Goal: Task Accomplishment & Management: Use online tool/utility

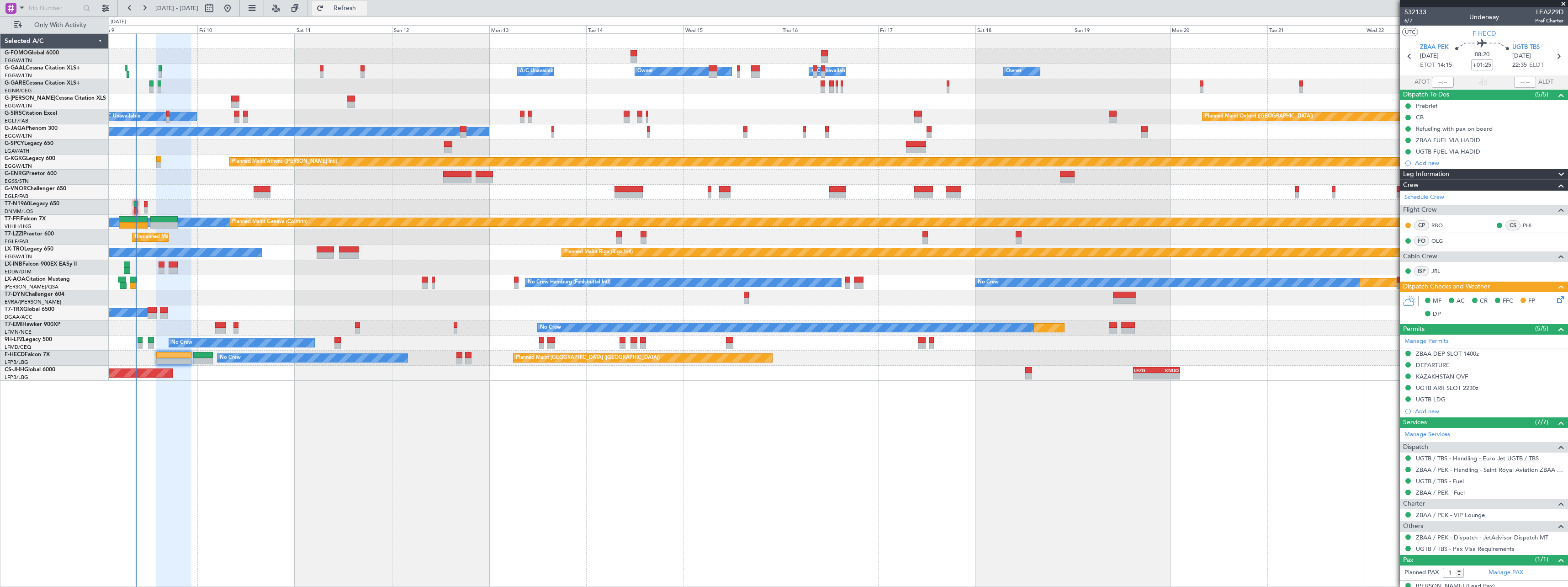
click at [364, 5] on span "Refresh" at bounding box center [345, 8] width 38 height 7
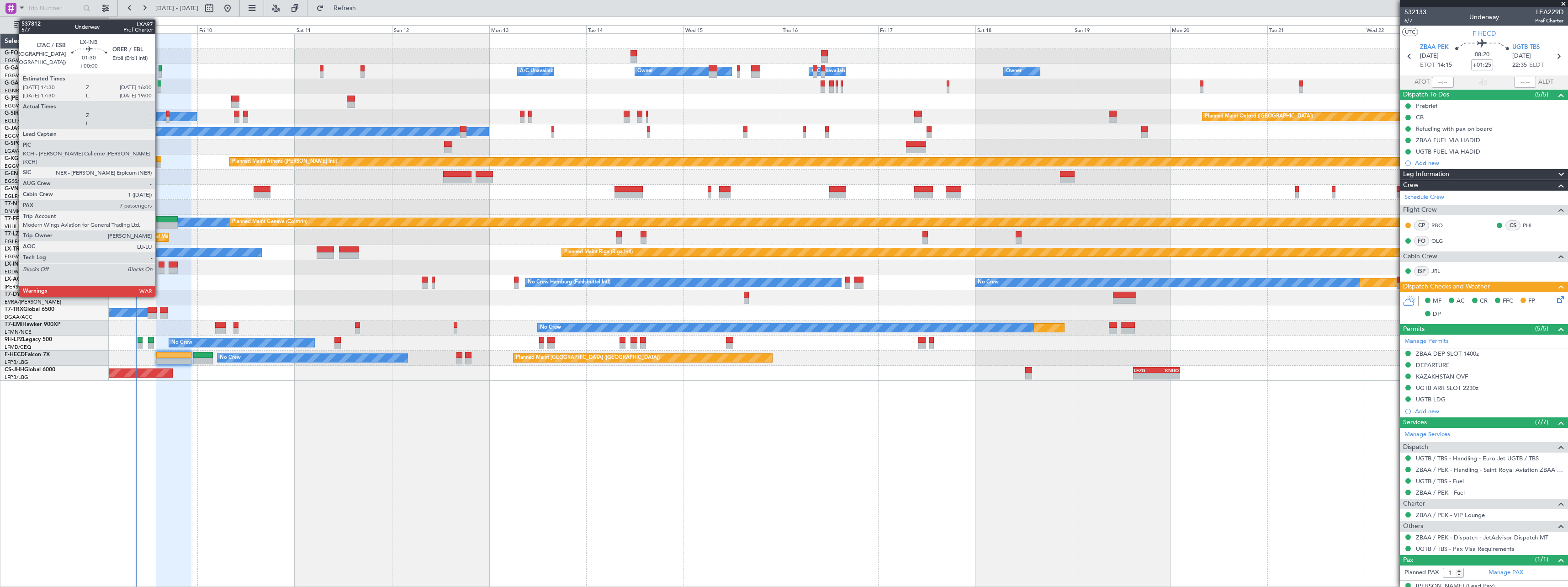
click at [159, 267] on div at bounding box center [161, 270] width 7 height 7
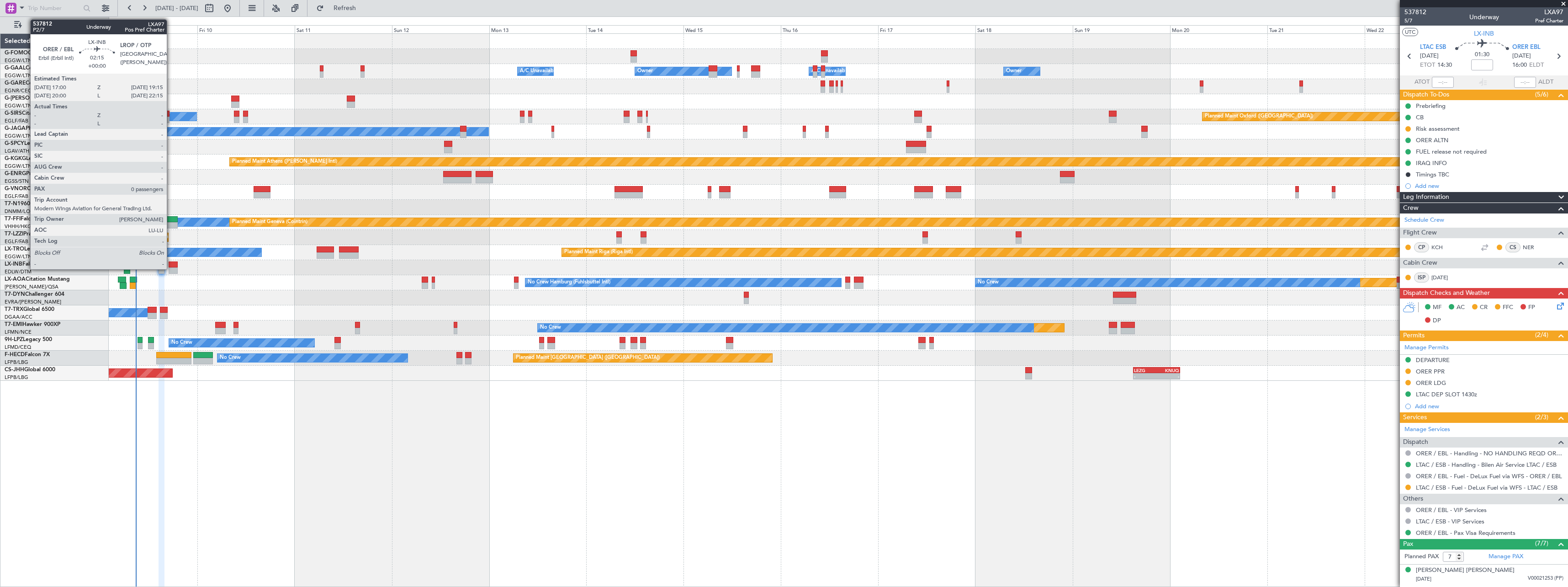
click at [171, 266] on div at bounding box center [173, 264] width 9 height 7
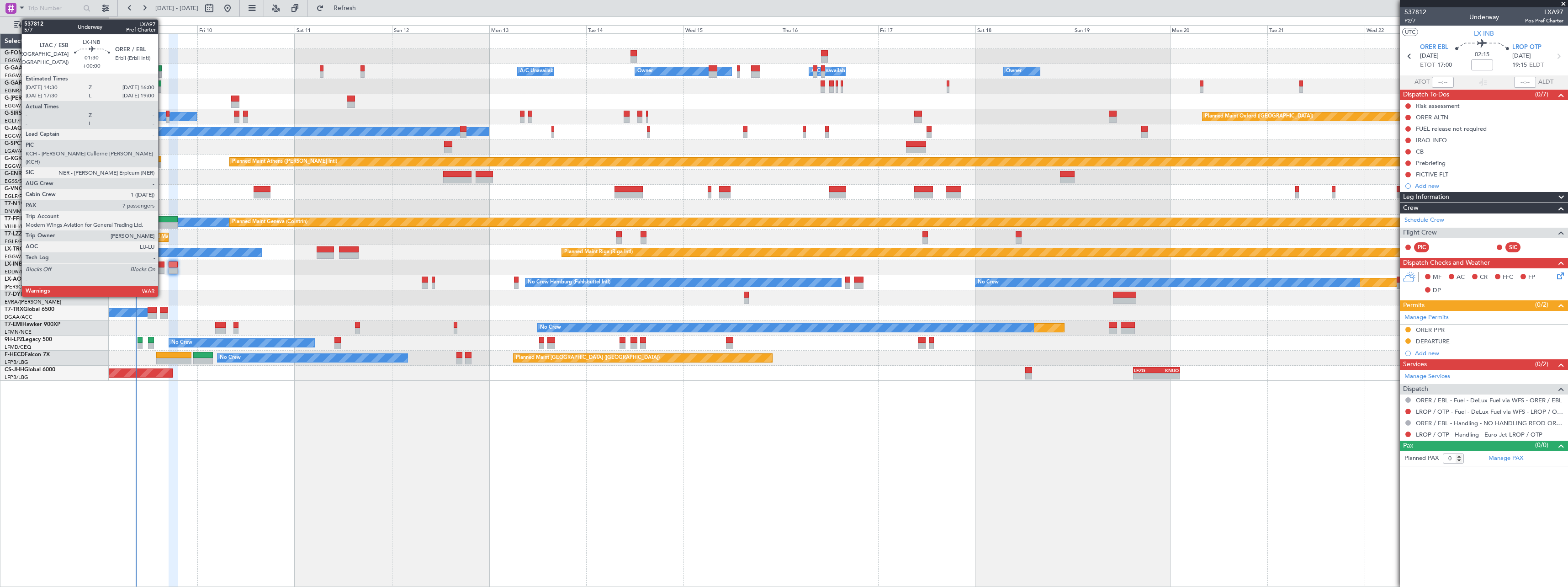
click at [162, 264] on div at bounding box center [161, 264] width 7 height 7
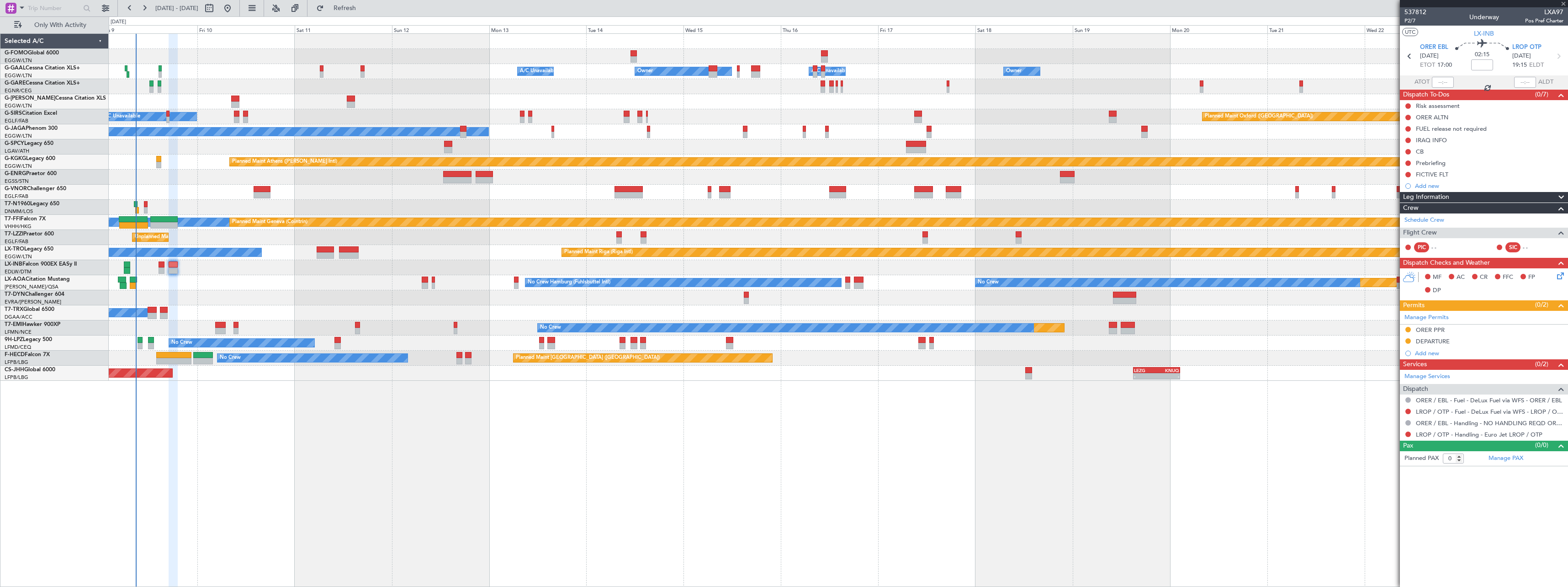
type input "7"
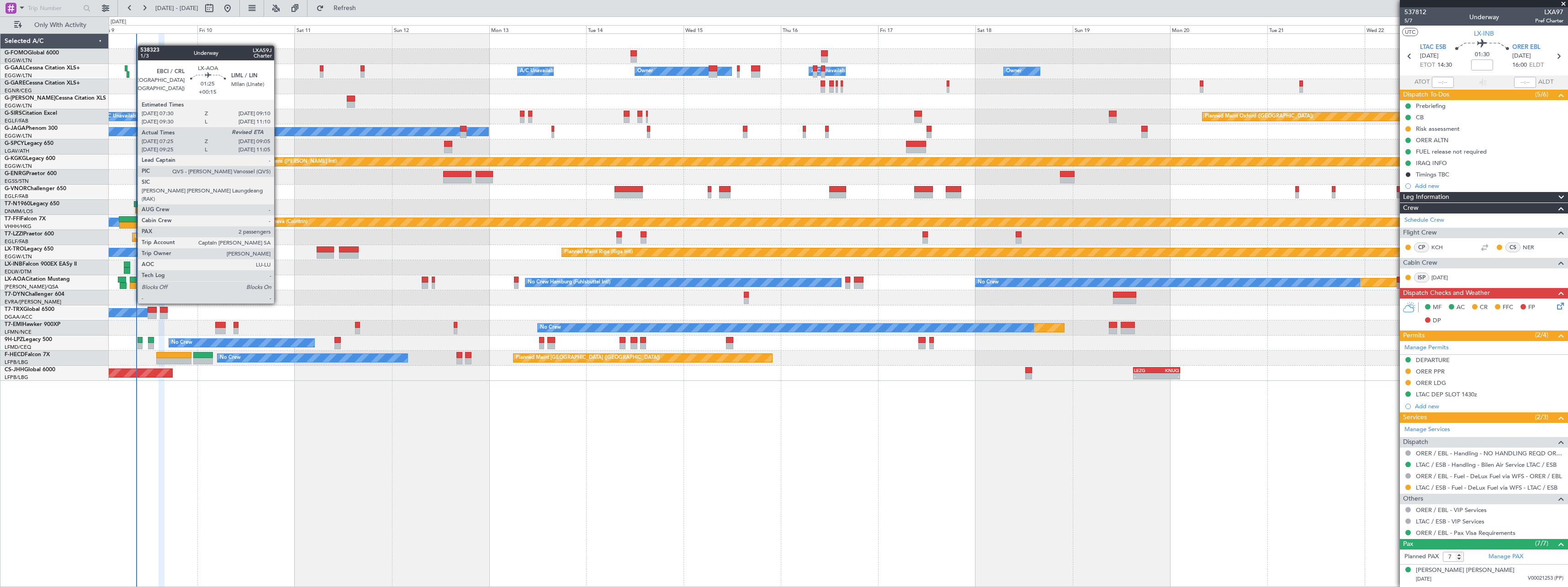
click at [133, 286] on div at bounding box center [133, 286] width 7 height 7
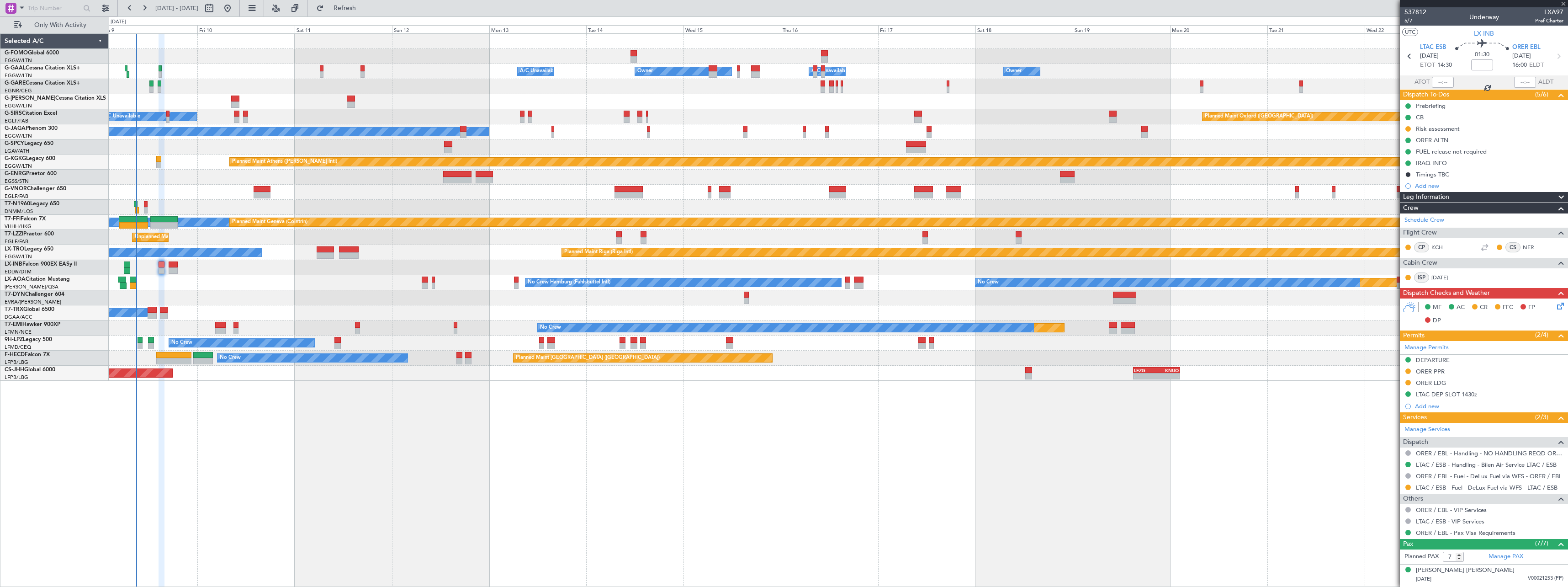
type input "+00:15"
type input "07:35"
type input "2"
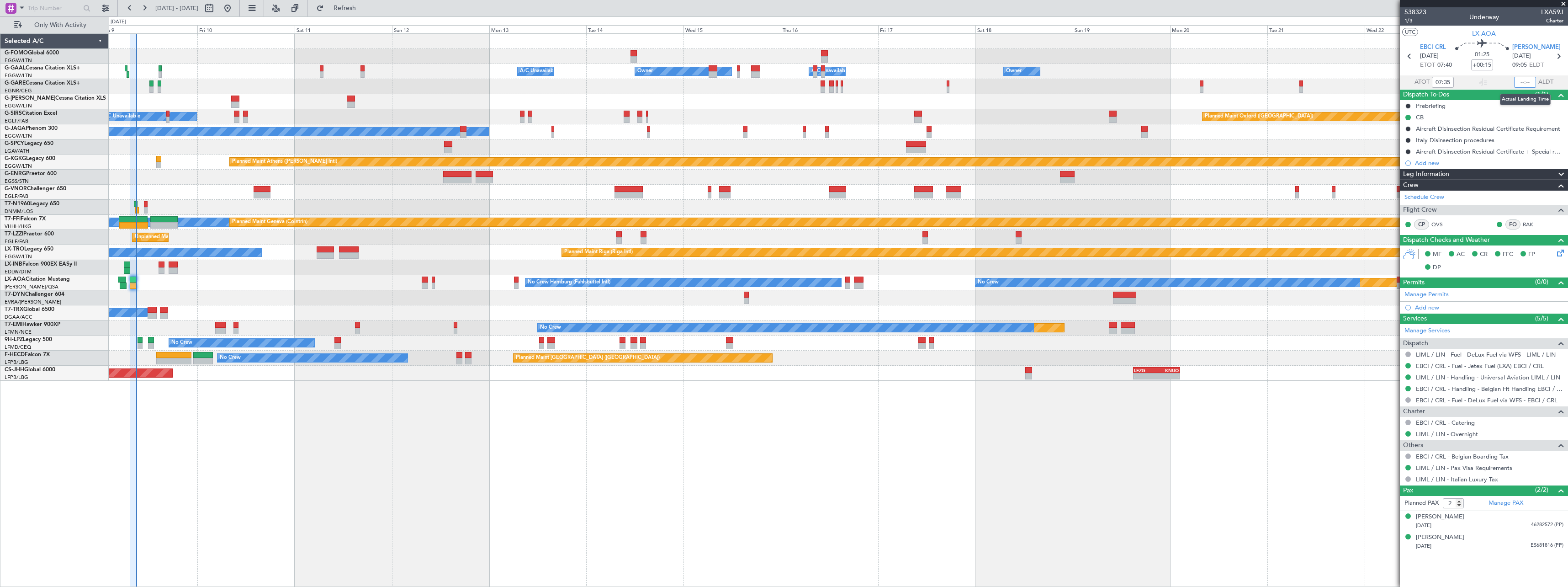
click at [1527, 82] on input "text" at bounding box center [1525, 82] width 22 height 11
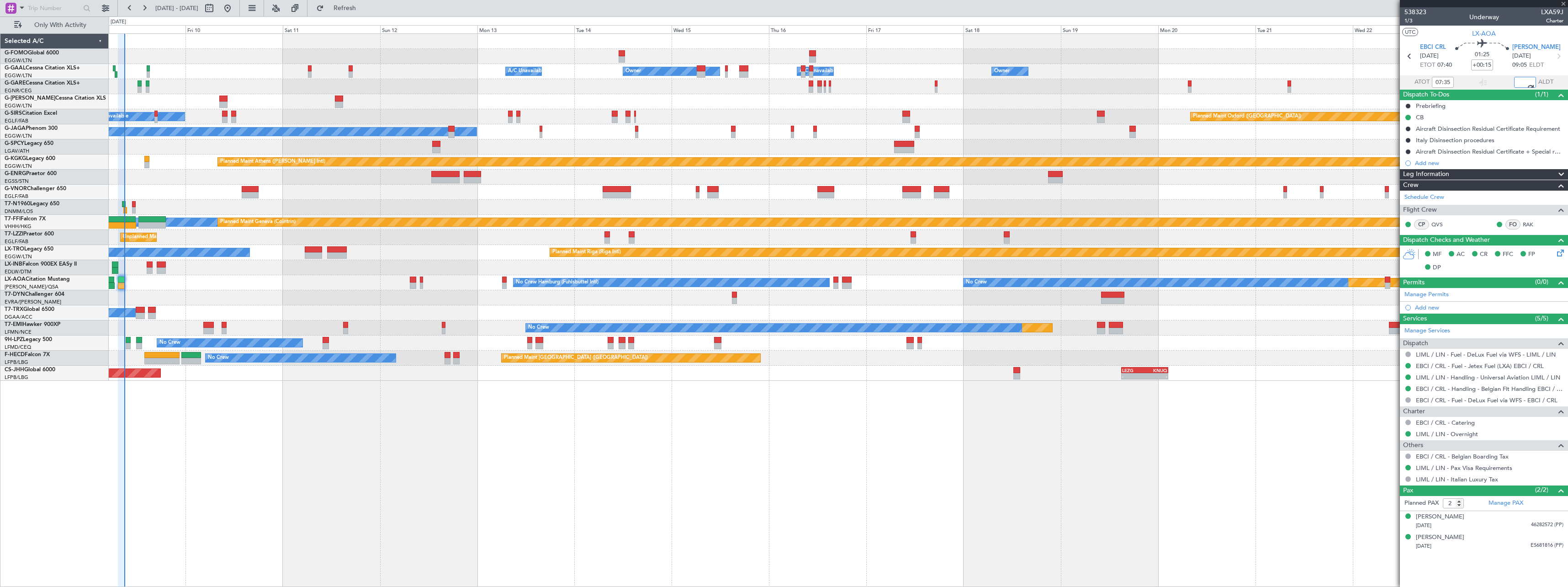
click at [304, 290] on div at bounding box center [838, 298] width 1459 height 15
type input "08:57"
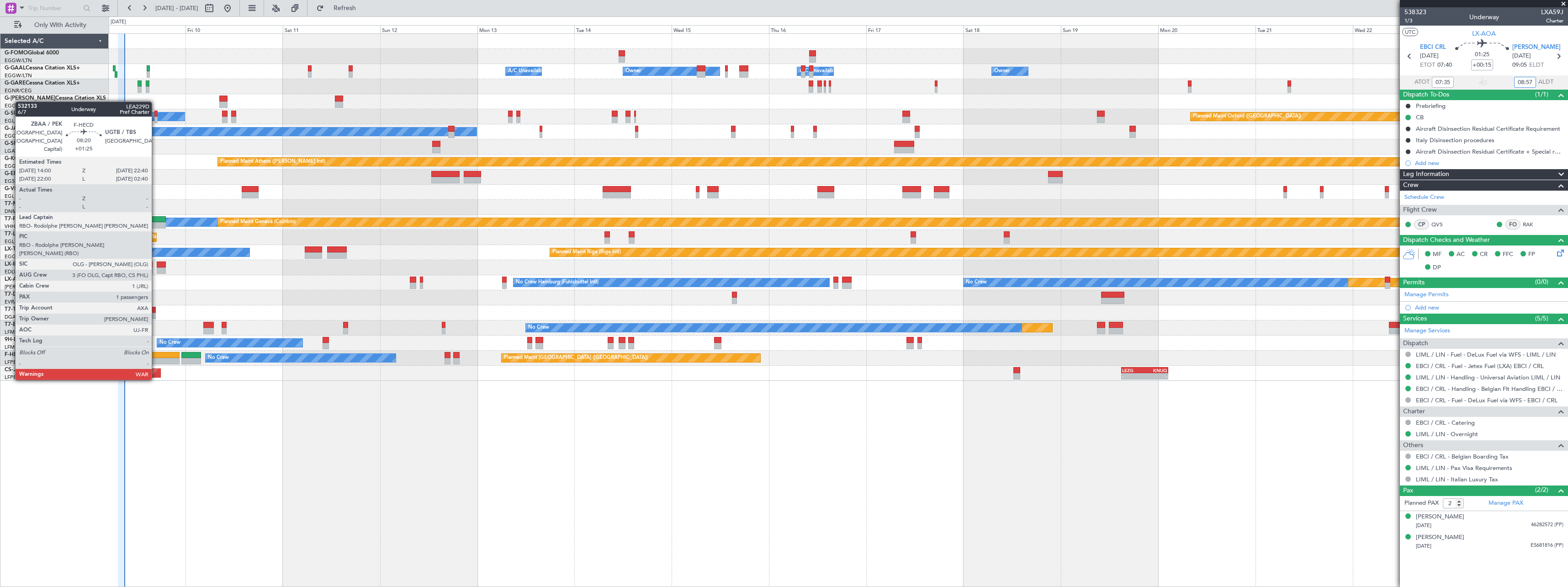
click at [156, 353] on div at bounding box center [162, 355] width 35 height 7
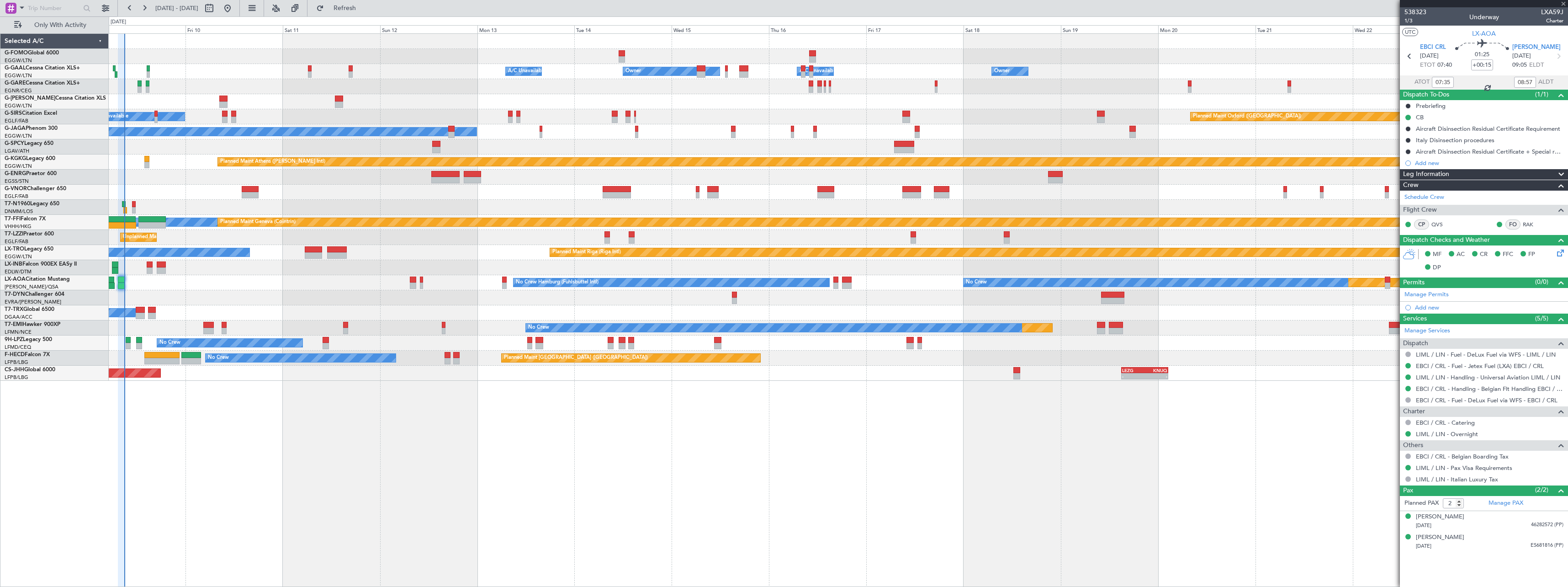
type input "+01:25"
type input "1"
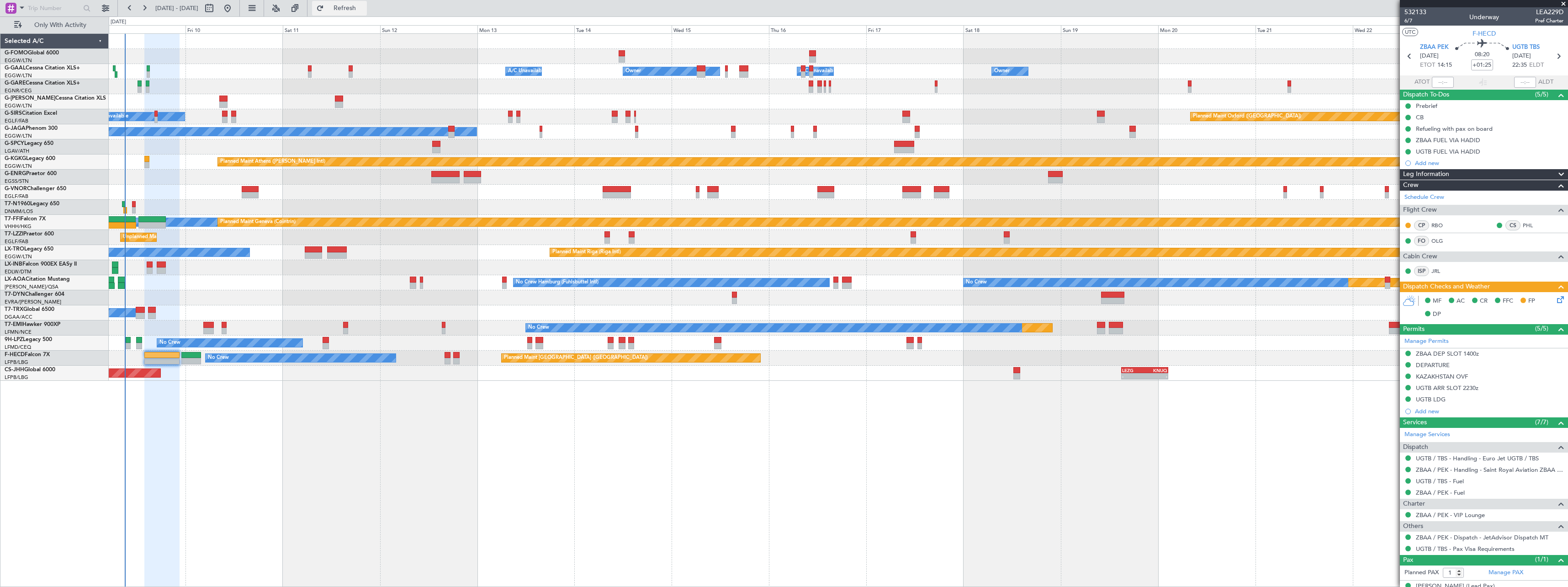
click at [364, 7] on span "Refresh" at bounding box center [345, 8] width 38 height 7
click at [364, 9] on span "Refresh" at bounding box center [345, 8] width 38 height 7
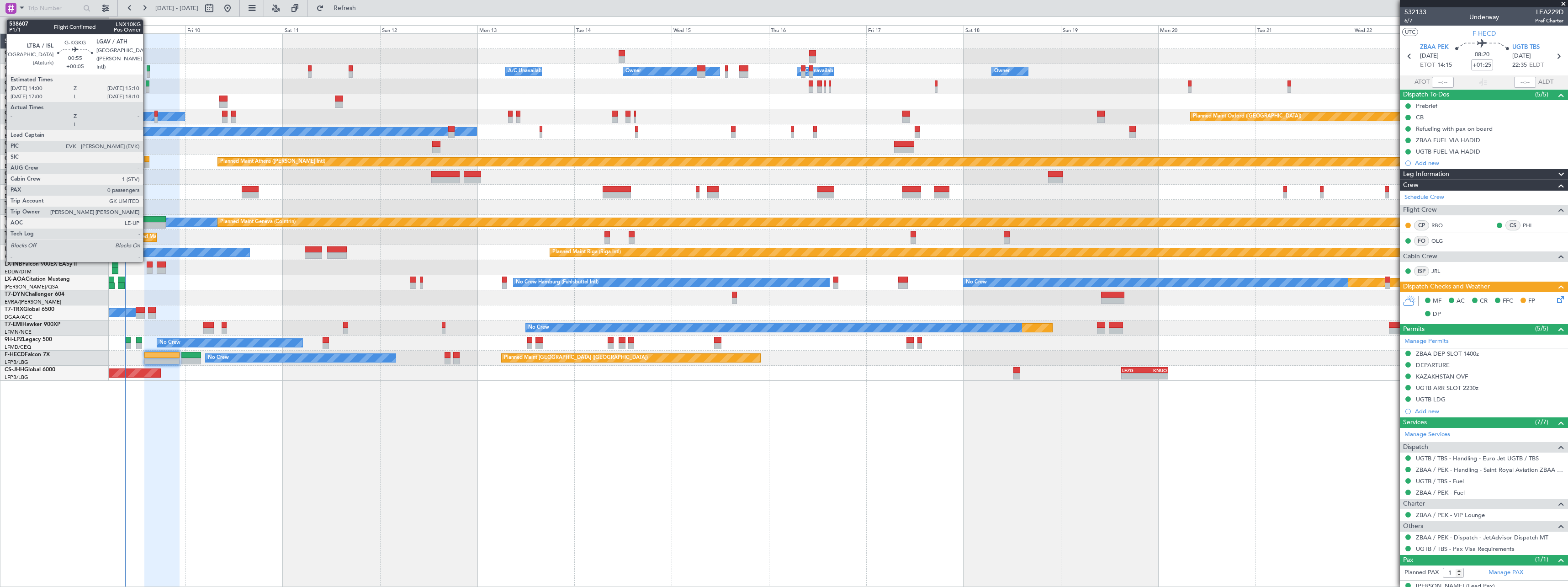
click at [147, 163] on div at bounding box center [147, 165] width 5 height 7
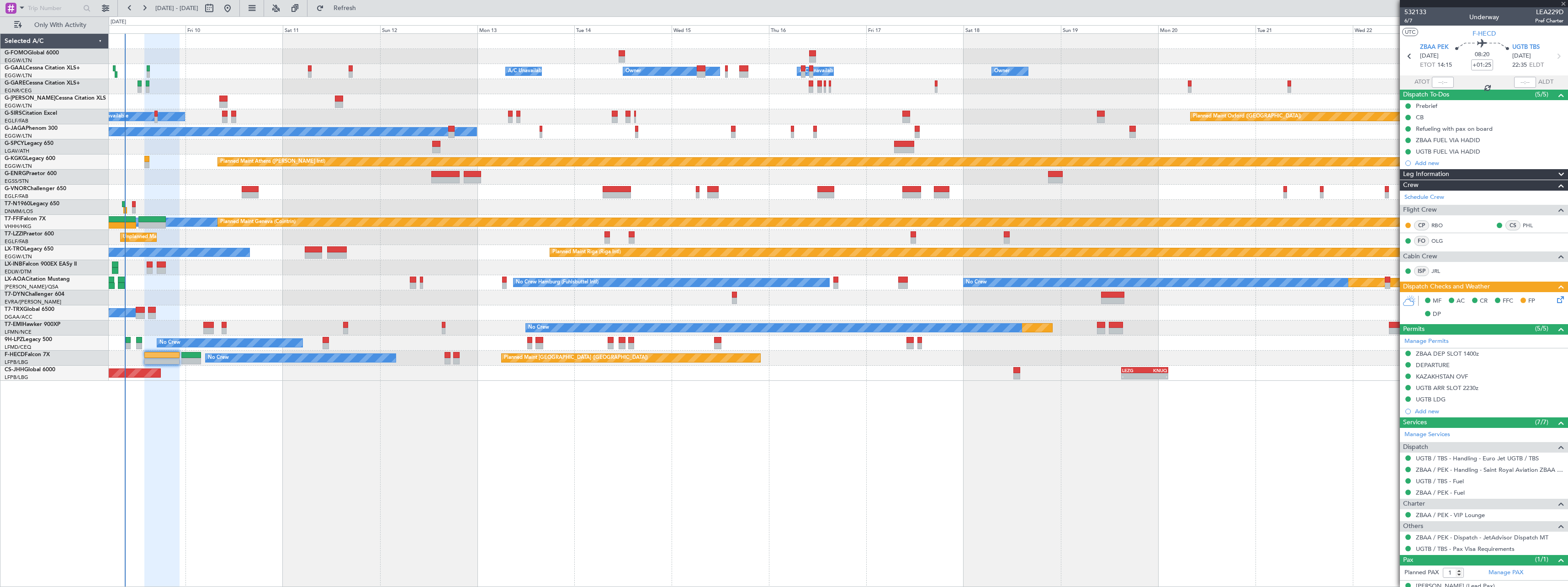
type input "+00:05"
type input "0"
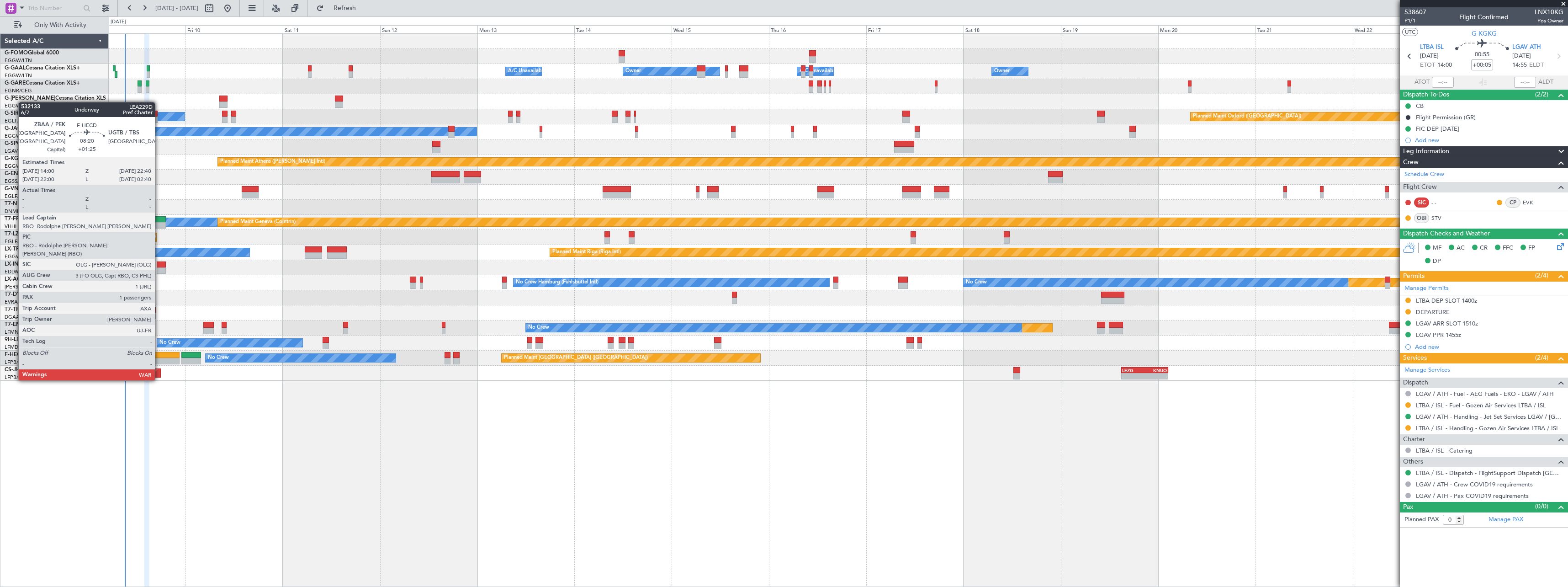
click at [159, 354] on div at bounding box center [162, 355] width 35 height 7
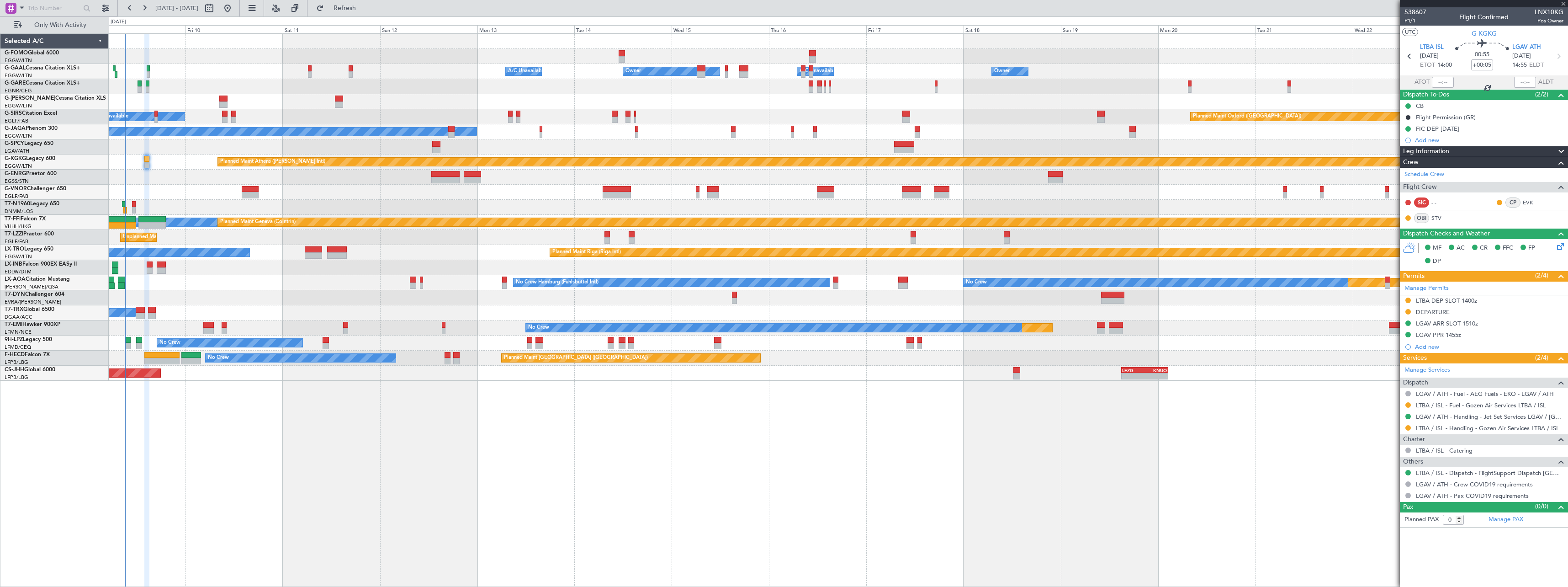
type input "+01:25"
type input "1"
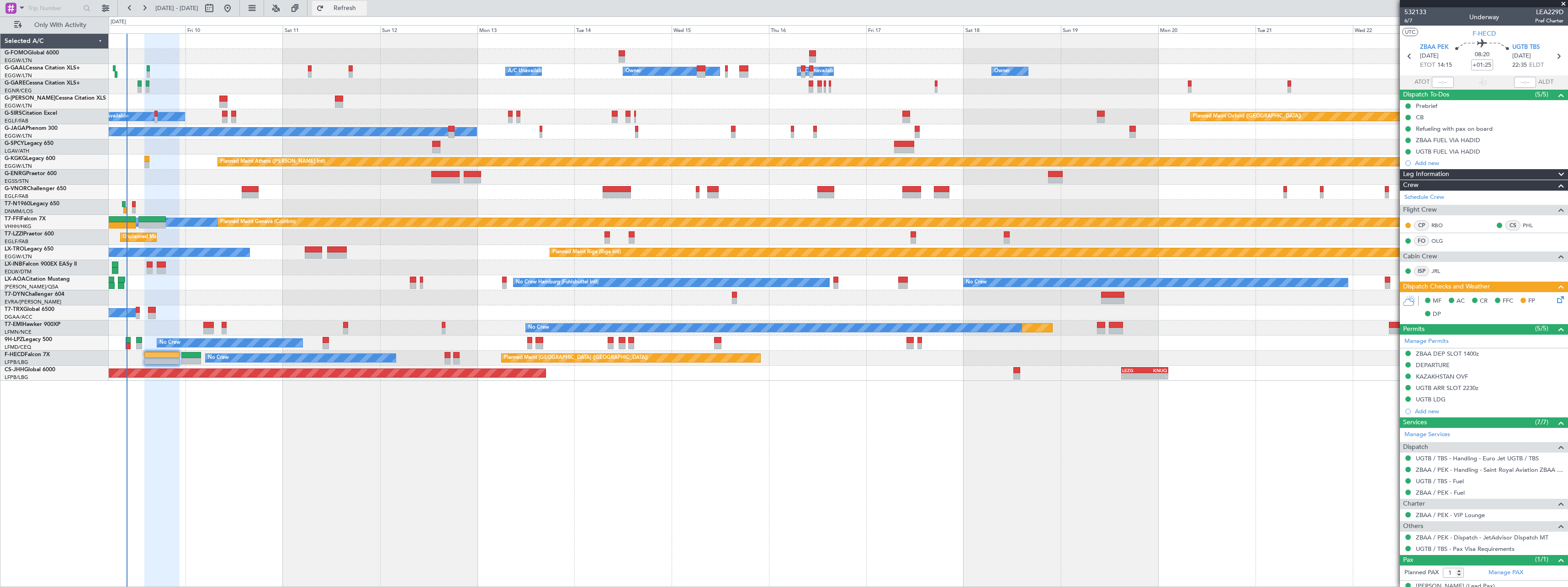
click at [364, 5] on span "Refresh" at bounding box center [345, 8] width 38 height 7
click at [367, 12] on button "Refresh" at bounding box center [340, 9] width 55 height 15
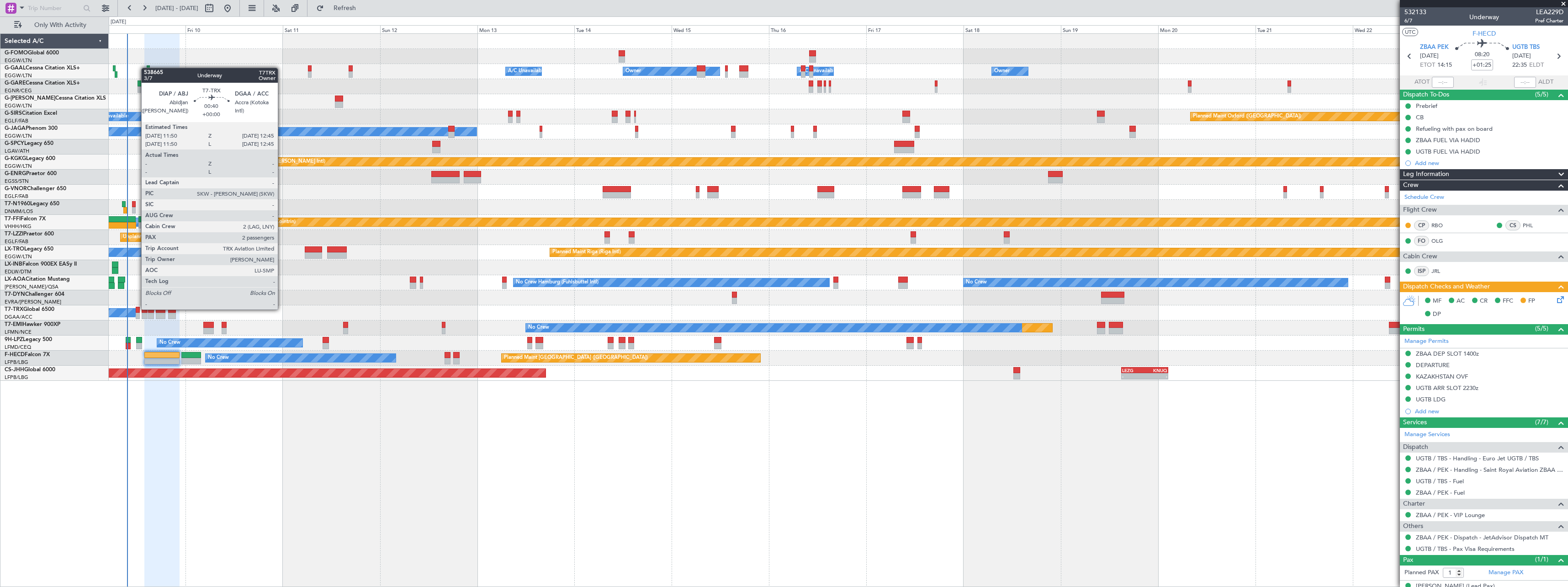
click at [136, 309] on div at bounding box center [138, 310] width 4 height 7
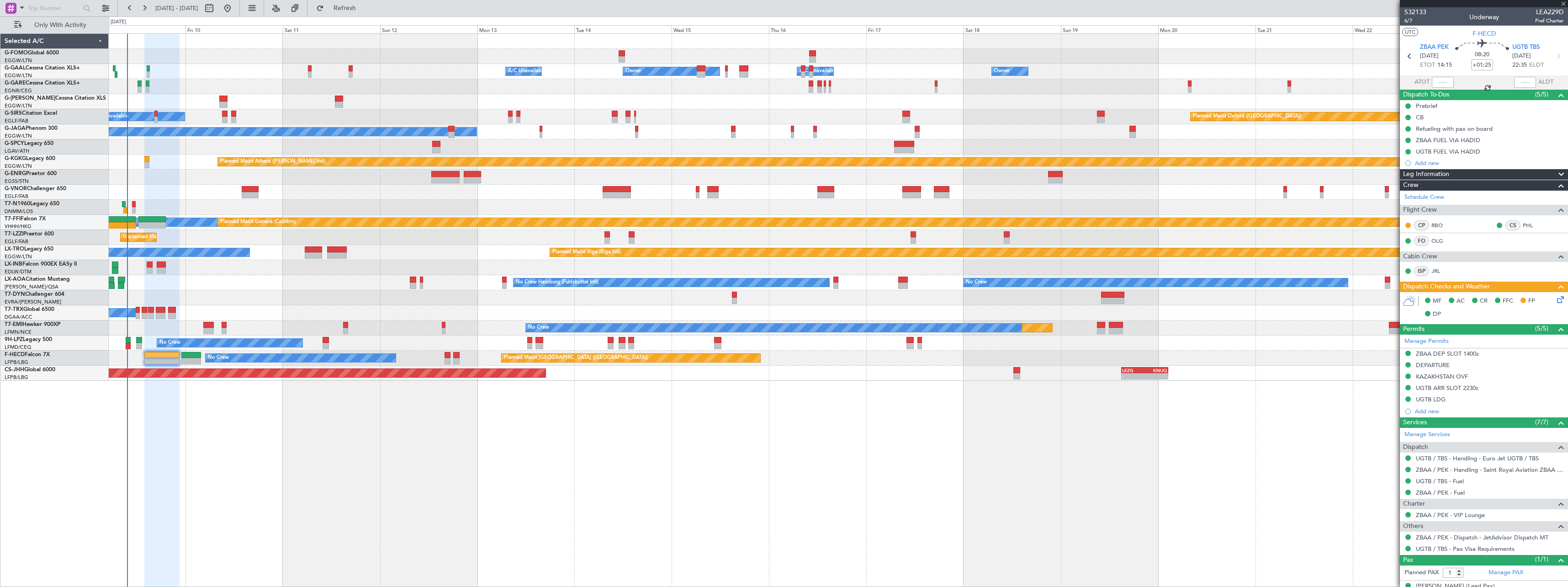
type input "2"
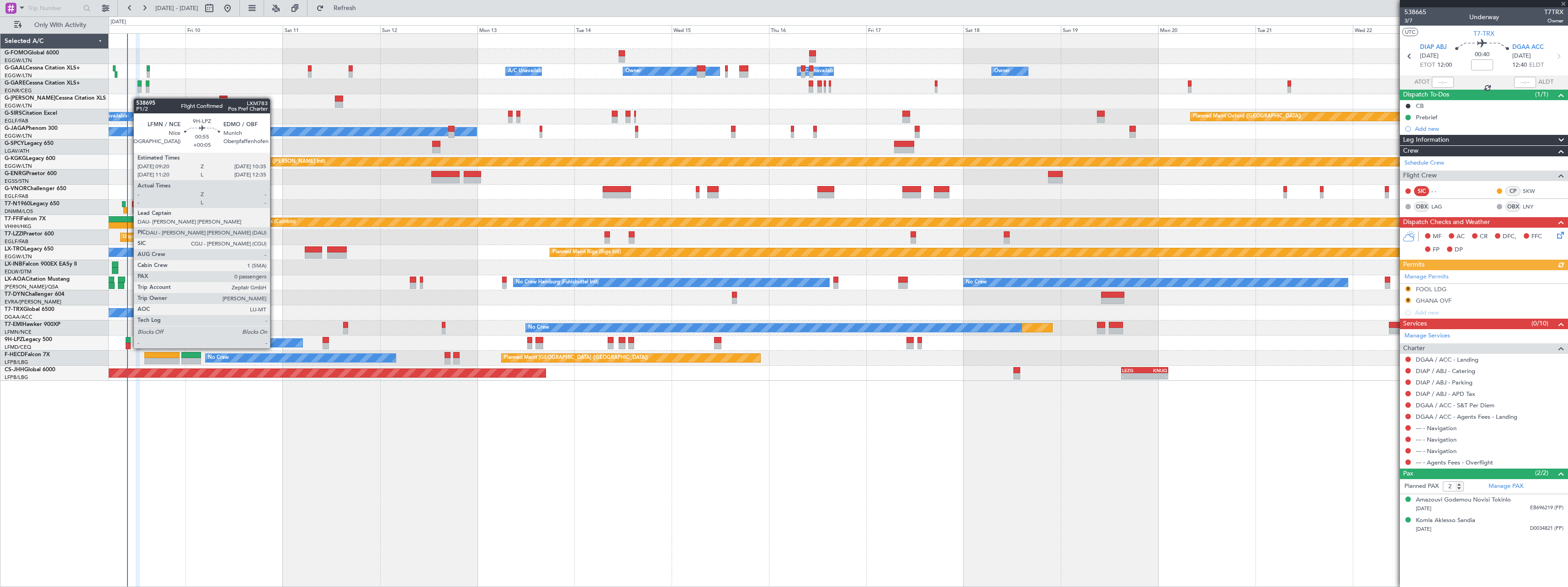
click at [129, 339] on div at bounding box center [128, 340] width 5 height 7
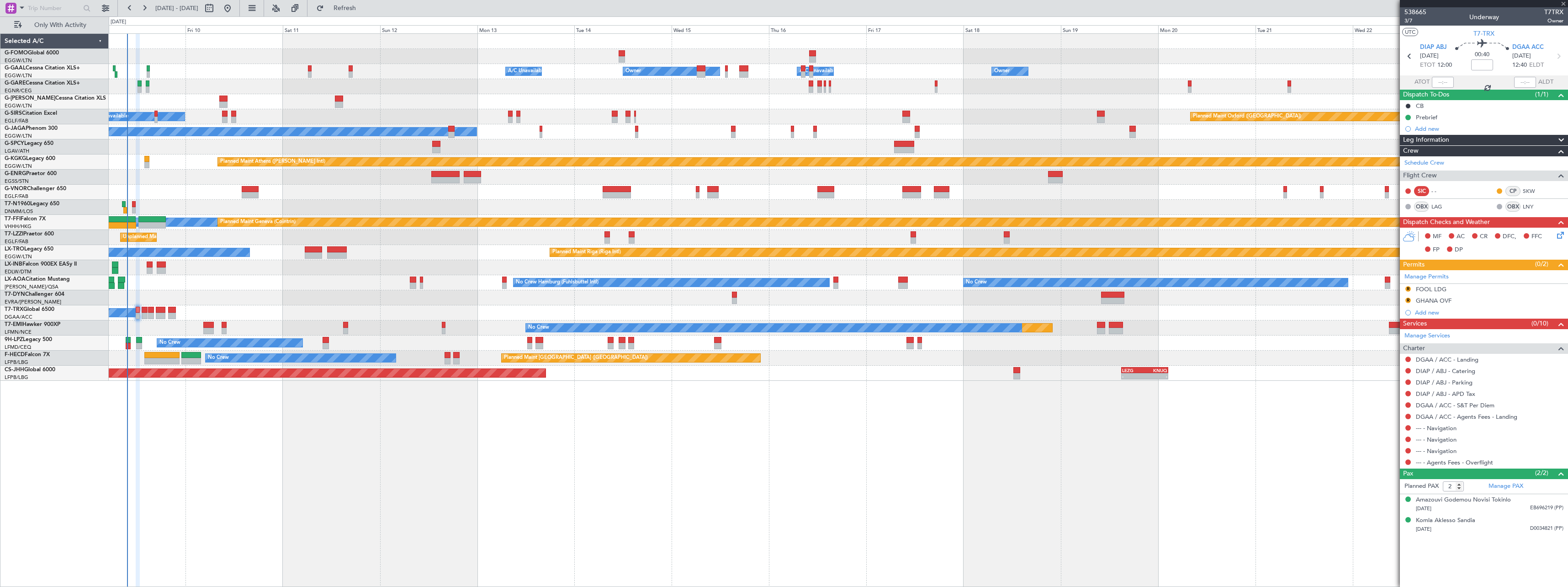
type input "+00:05"
type input "0"
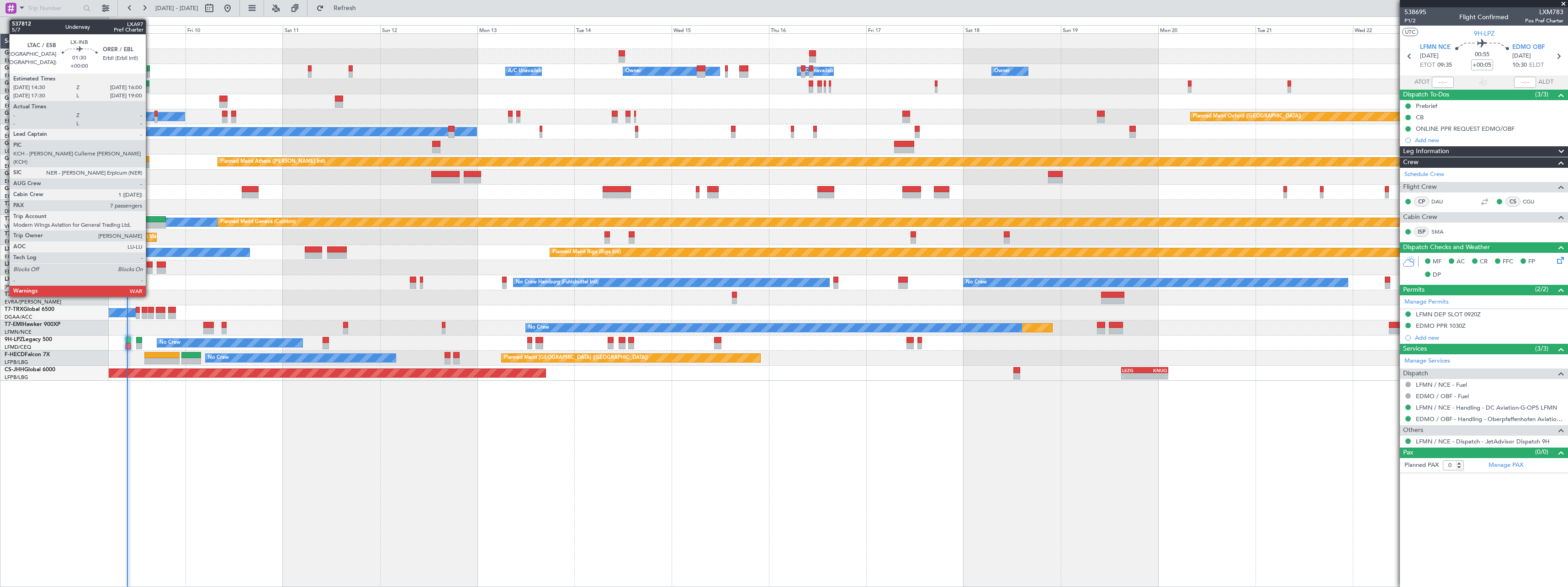
click at [150, 267] on div at bounding box center [150, 264] width 7 height 7
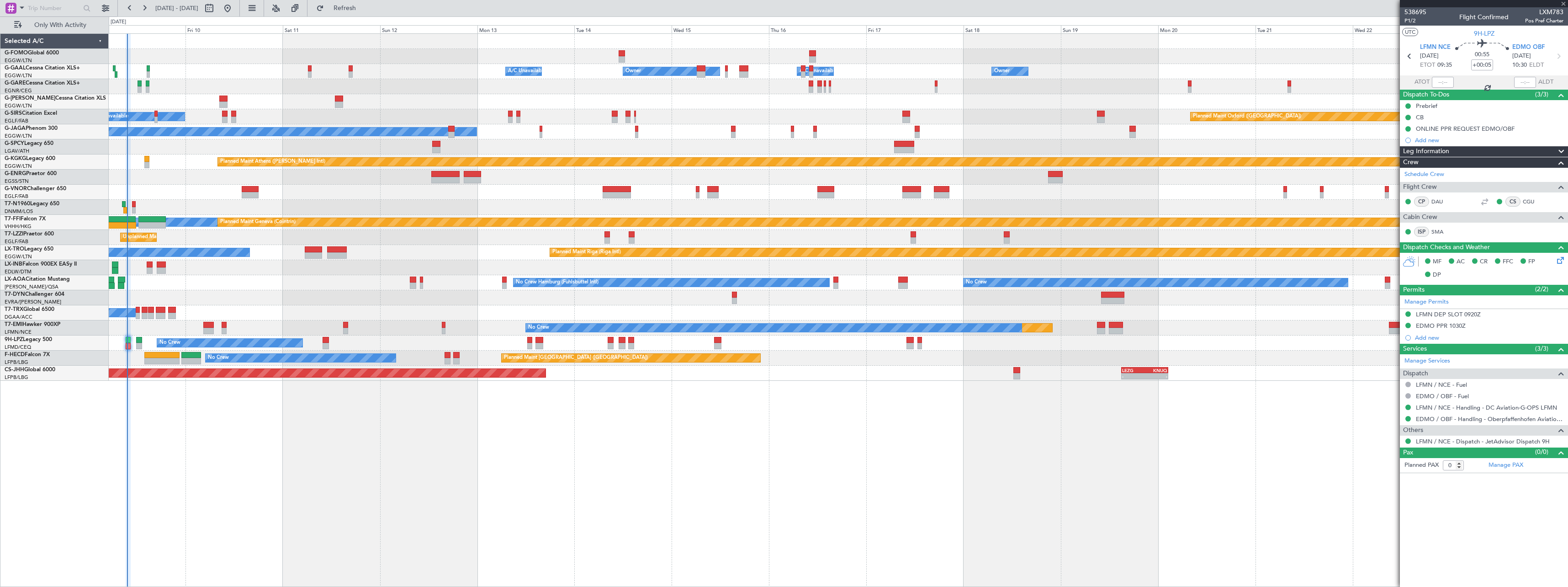
type input "7"
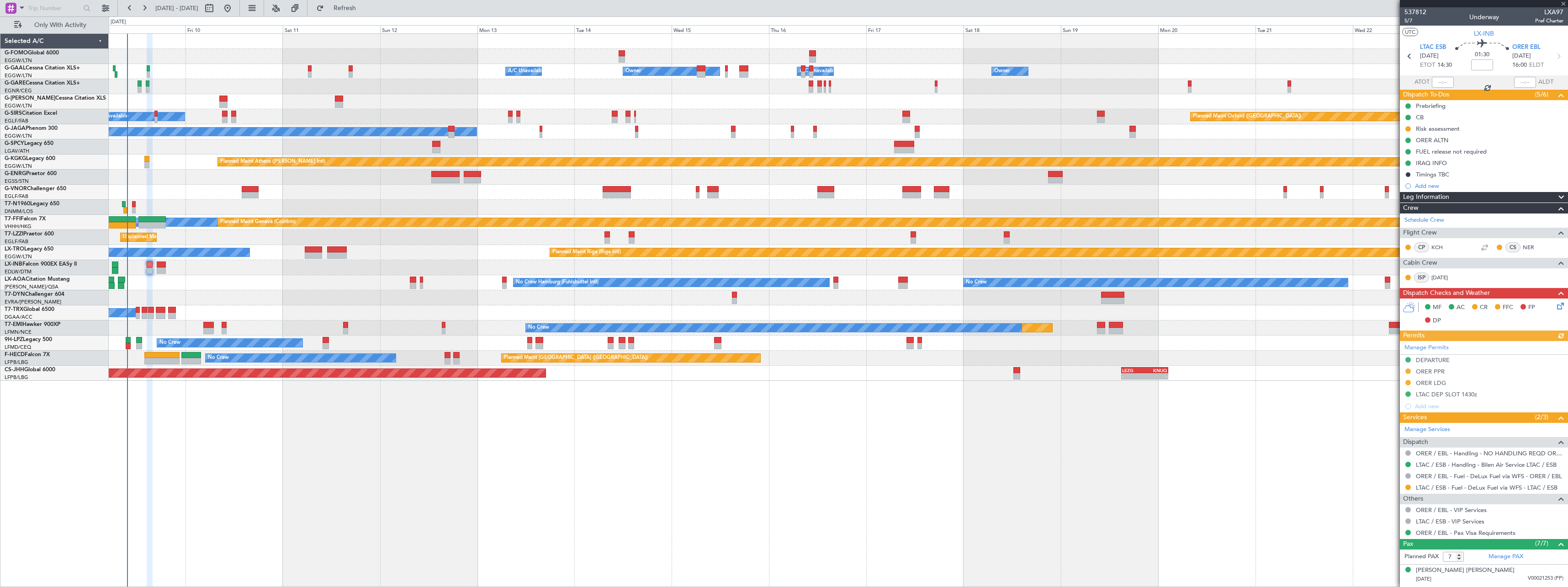
click at [1555, 306] on icon at bounding box center [1559, 304] width 7 height 7
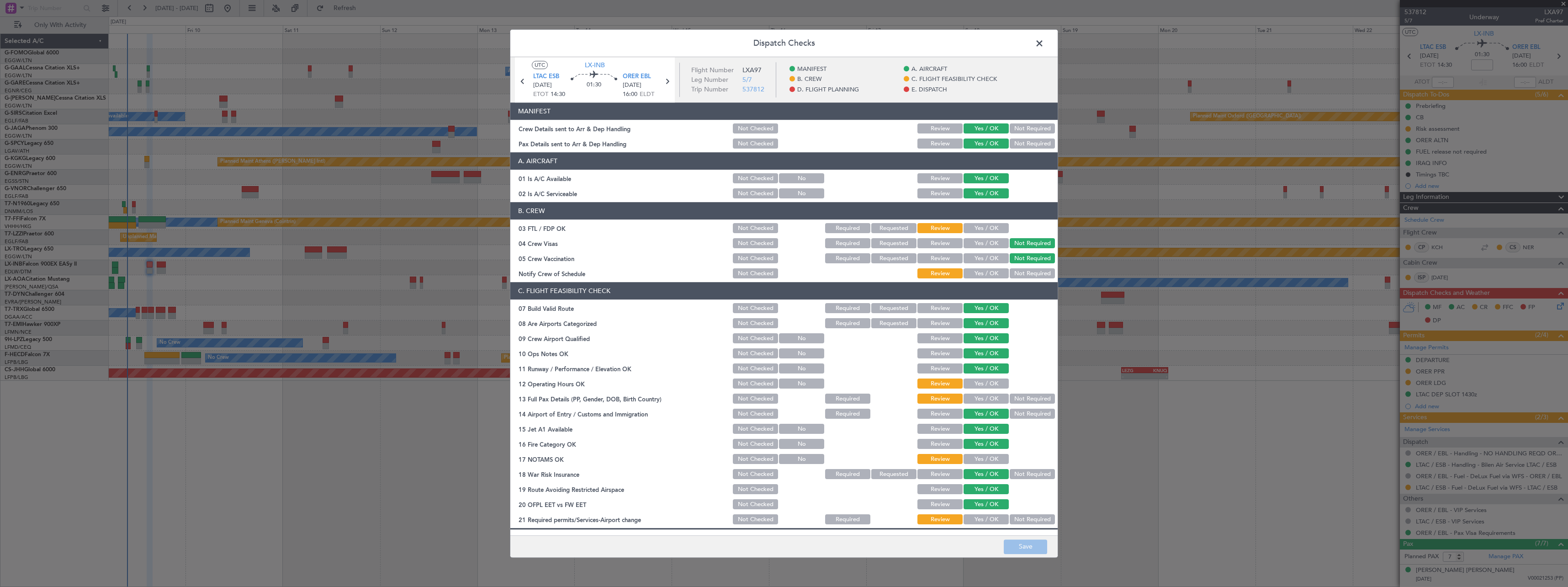
drag, startPoint x: 985, startPoint y: 229, endPoint x: 981, endPoint y: 235, distance: 7.2
click at [983, 229] on button "Yes / OK" at bounding box center [986, 228] width 45 height 10
click at [971, 272] on button "Yes / OK" at bounding box center [986, 273] width 45 height 10
click at [973, 380] on button "Yes / OK" at bounding box center [986, 384] width 45 height 10
click at [973, 400] on button "Yes / OK" at bounding box center [986, 399] width 45 height 10
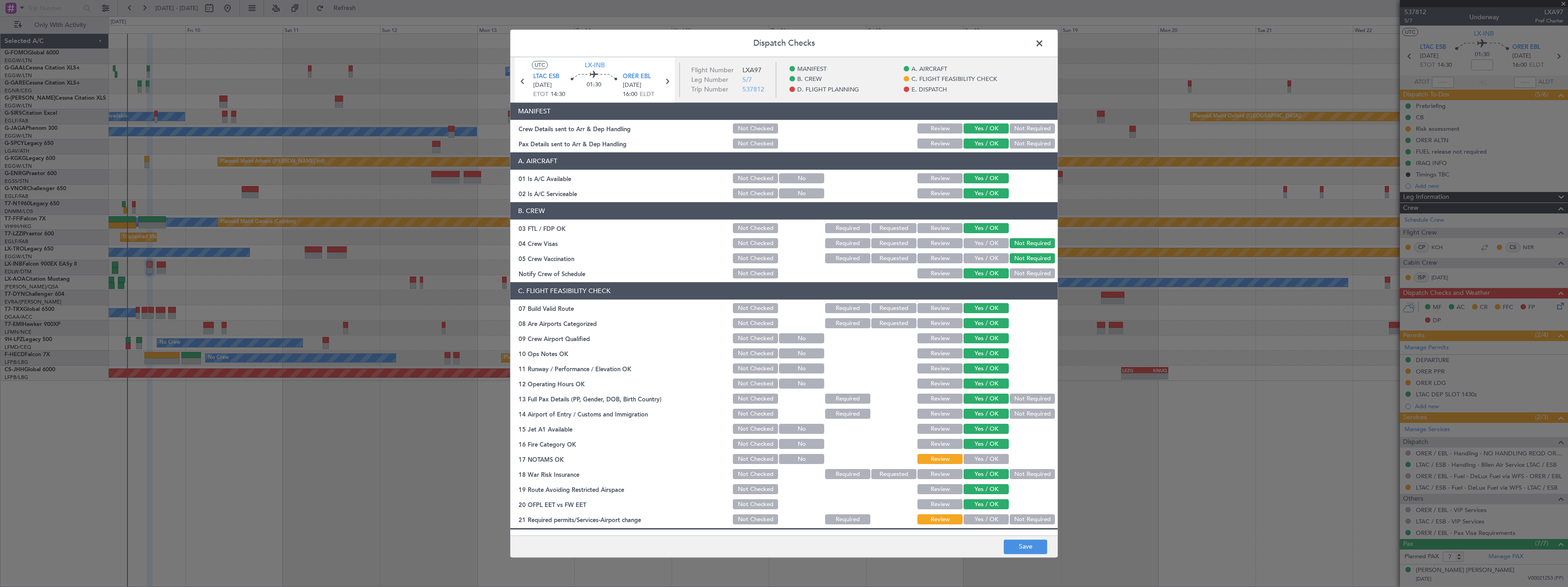
click at [984, 460] on button "Yes / OK" at bounding box center [986, 459] width 45 height 10
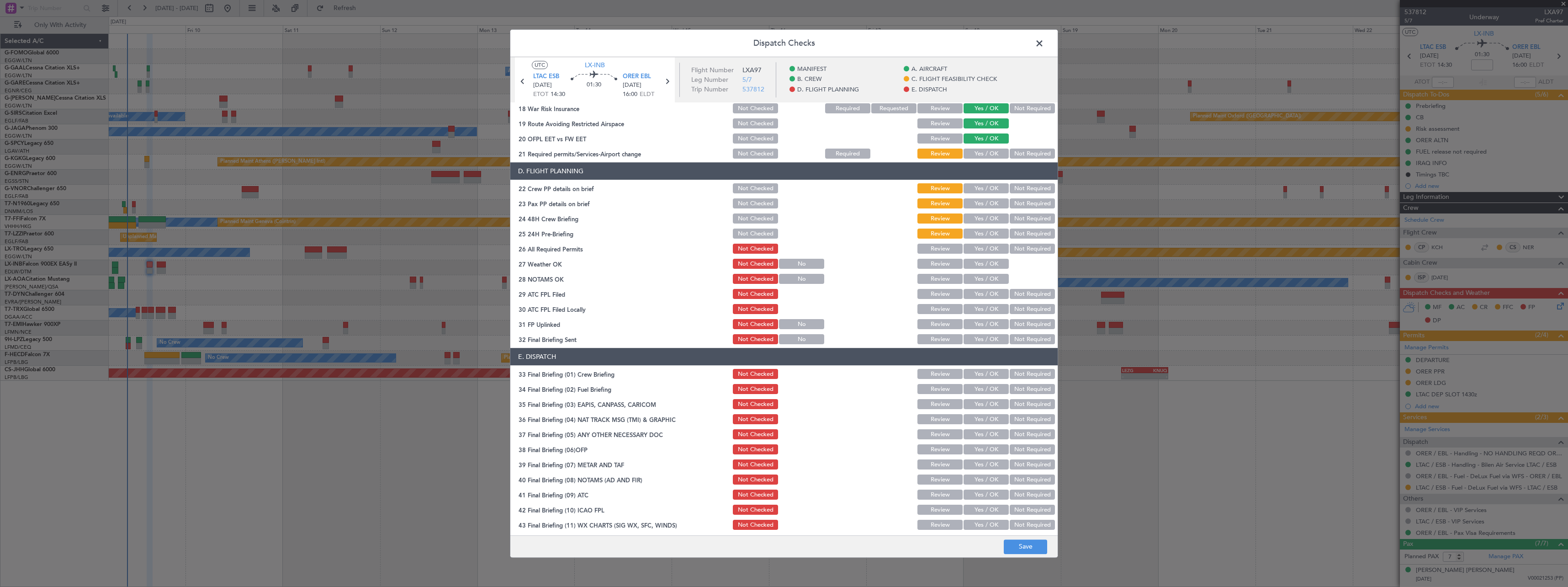
click at [943, 247] on button "Review" at bounding box center [940, 249] width 45 height 10
click at [941, 265] on button "Review" at bounding box center [940, 264] width 45 height 10
click at [939, 281] on button "Review" at bounding box center [940, 279] width 45 height 10
click at [1021, 340] on button "Not Required" at bounding box center [1032, 339] width 45 height 10
click at [1021, 309] on button "Not Required" at bounding box center [1032, 309] width 45 height 10
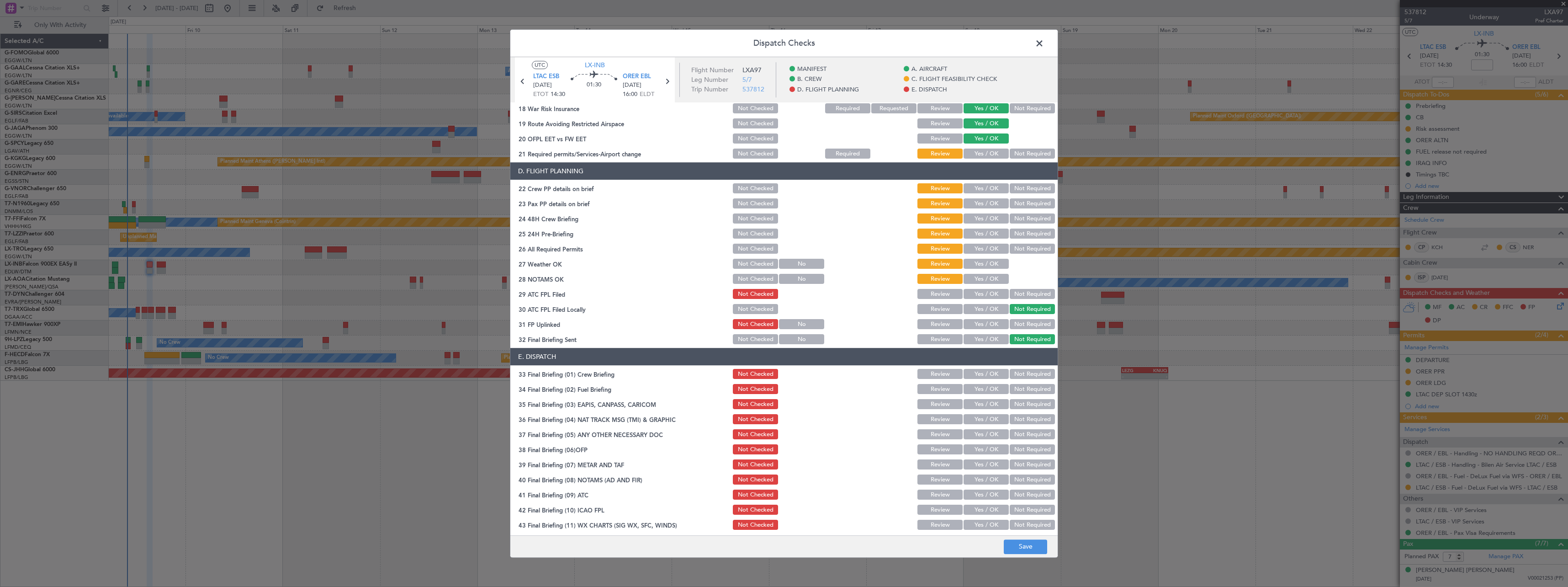
click at [974, 186] on button "Yes / OK" at bounding box center [986, 189] width 45 height 10
click at [973, 204] on button "Yes / OK" at bounding box center [986, 204] width 45 height 10
click at [973, 216] on button "Yes / OK" at bounding box center [986, 219] width 45 height 10
click at [973, 233] on button "Yes / OK" at bounding box center [986, 234] width 45 height 10
click at [1018, 552] on button "Save" at bounding box center [1025, 547] width 43 height 15
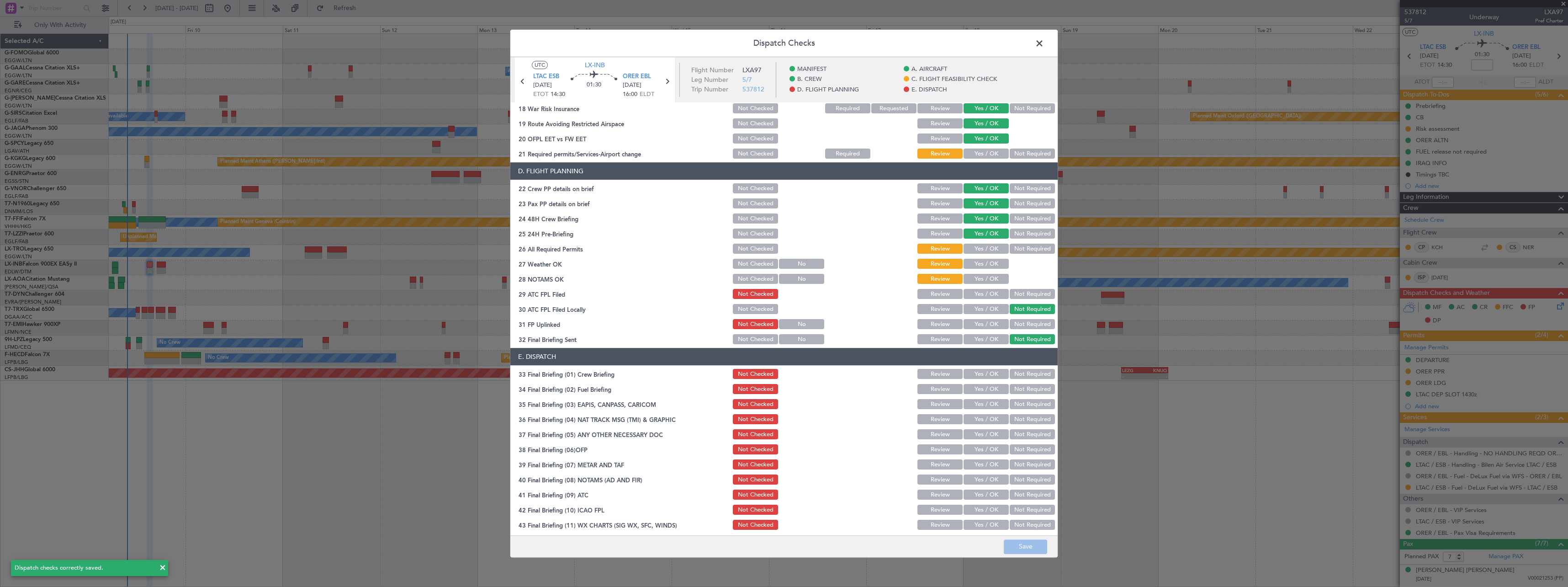
click at [1044, 41] on span at bounding box center [1044, 46] width 0 height 18
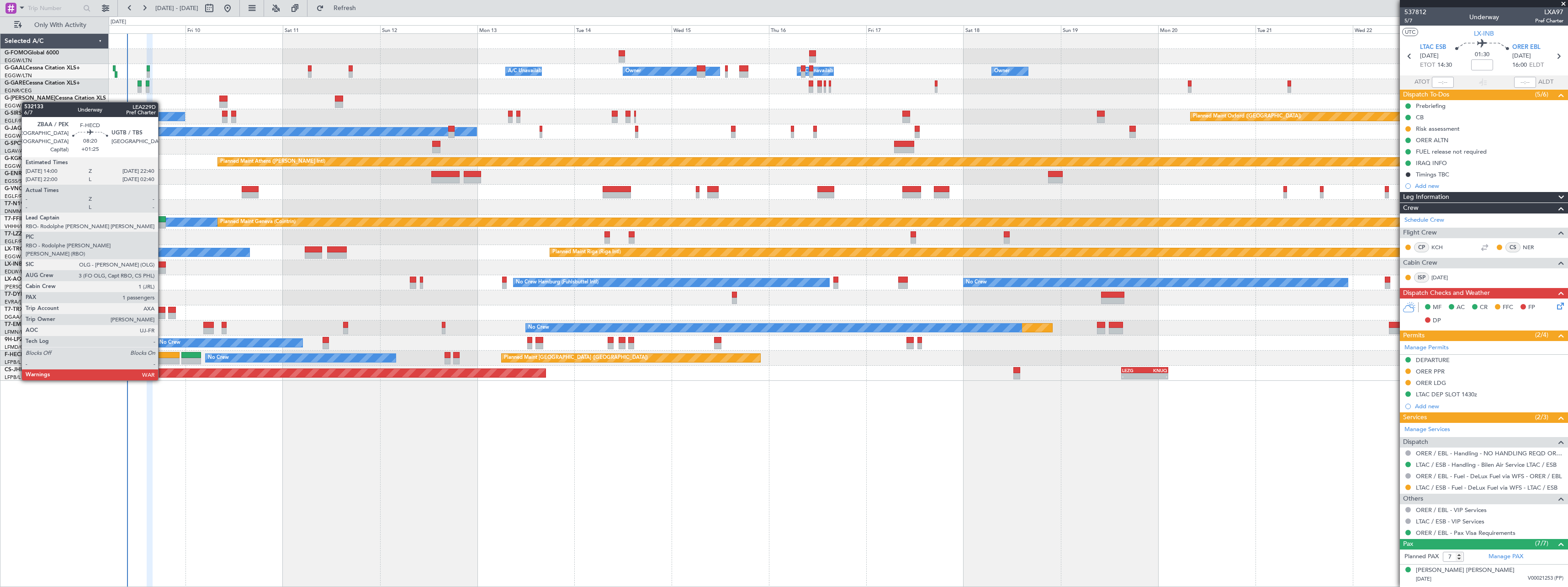
click at [162, 354] on div at bounding box center [162, 355] width 35 height 7
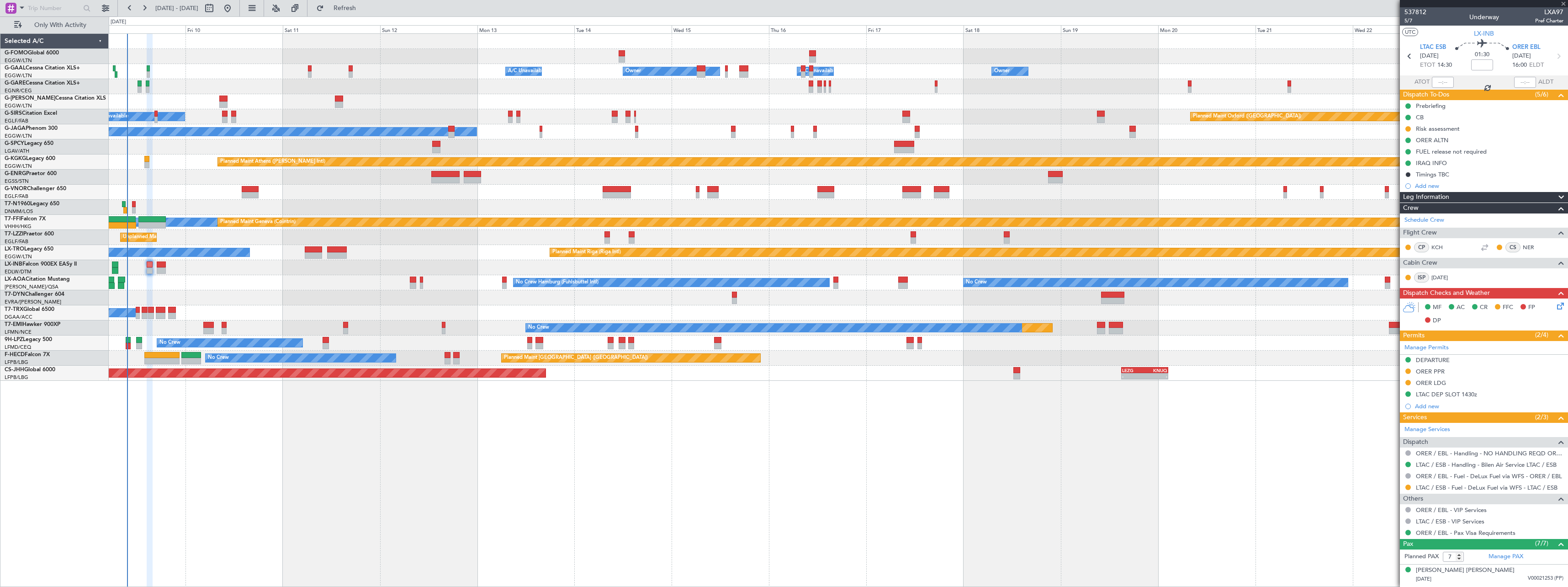
type input "+01:25"
type input "1"
